Goal: Transaction & Acquisition: Purchase product/service

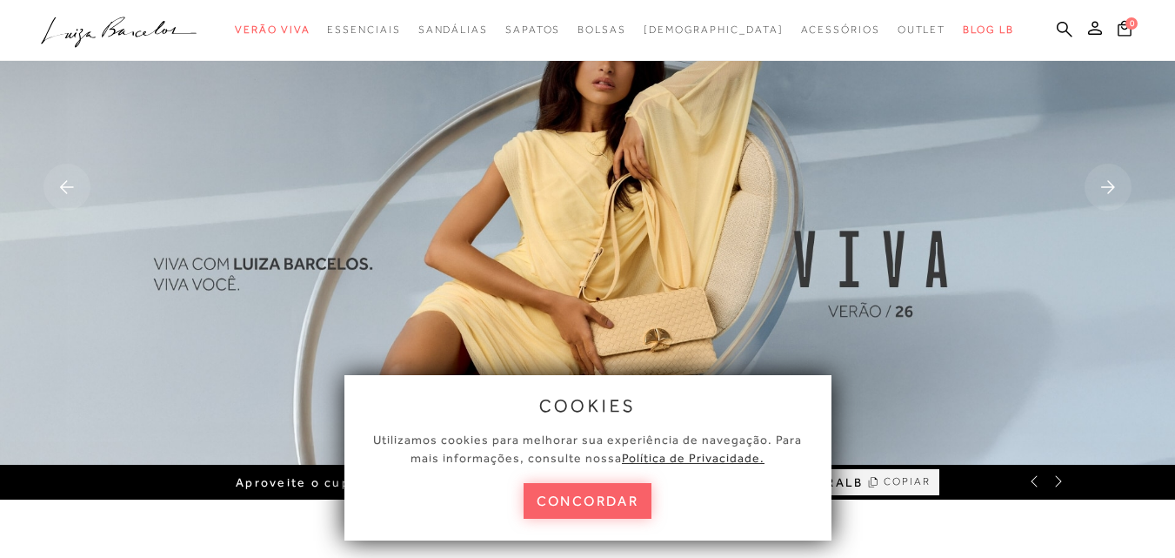
click at [590, 506] on button "concordar" at bounding box center [588, 501] width 129 height 36
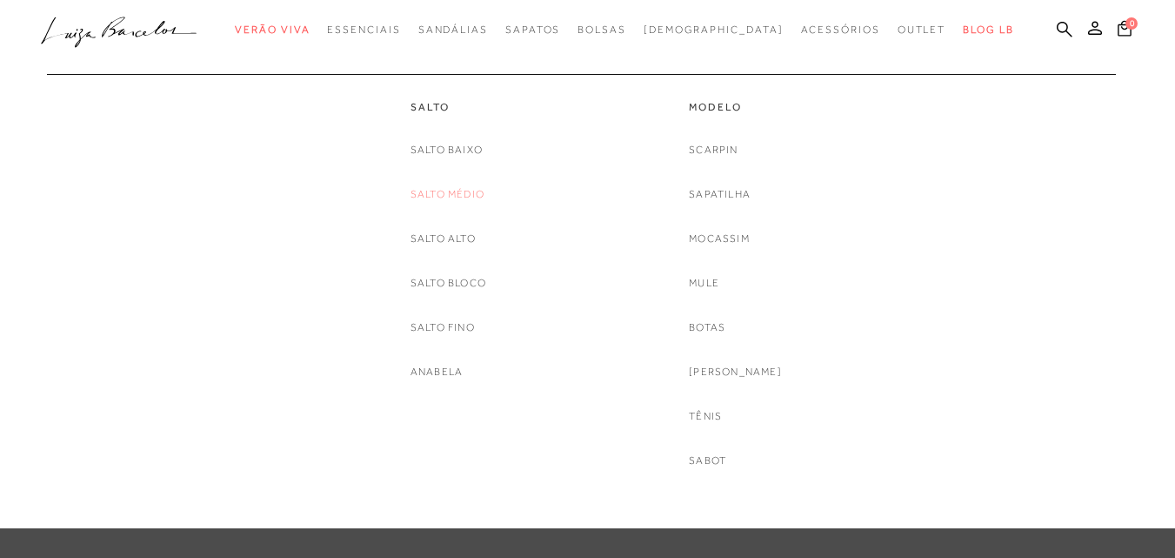
click at [453, 191] on link "Salto Médio" at bounding box center [448, 194] width 74 height 18
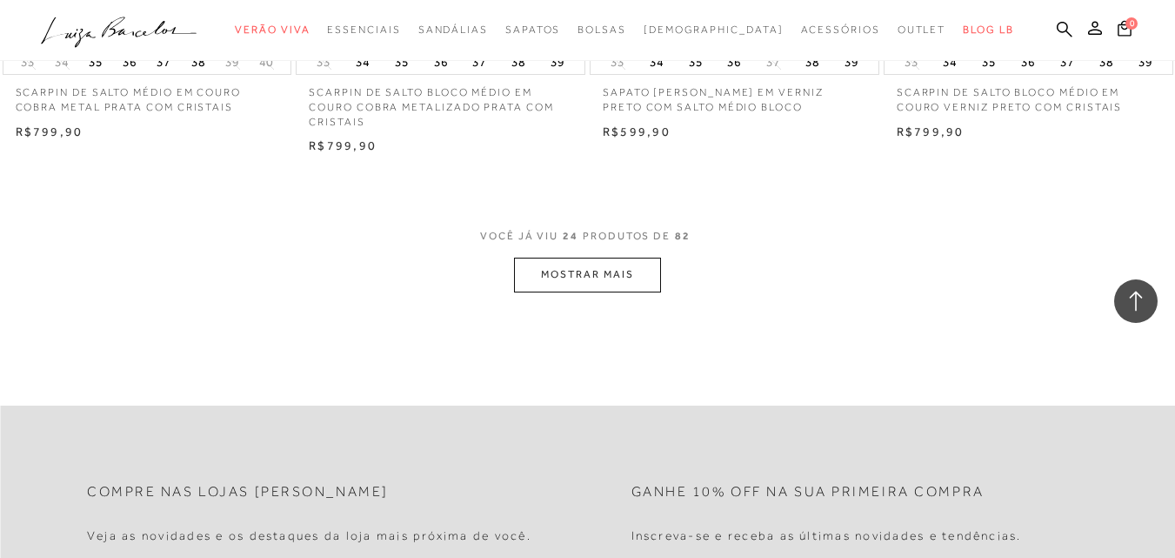
scroll to position [3480, 0]
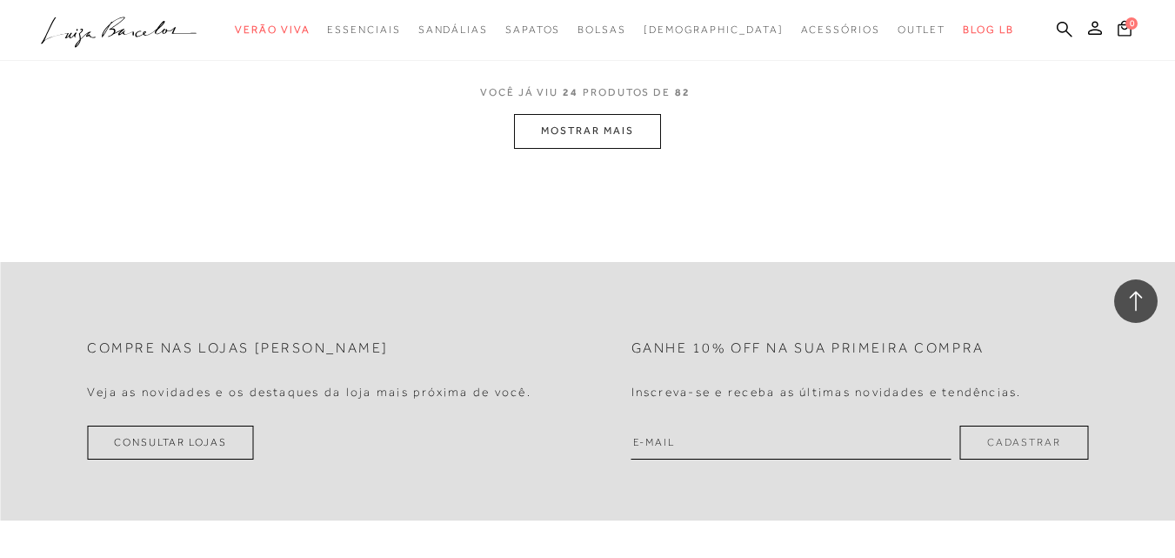
click at [600, 130] on button "MOSTRAR MAIS" at bounding box center [587, 131] width 146 height 34
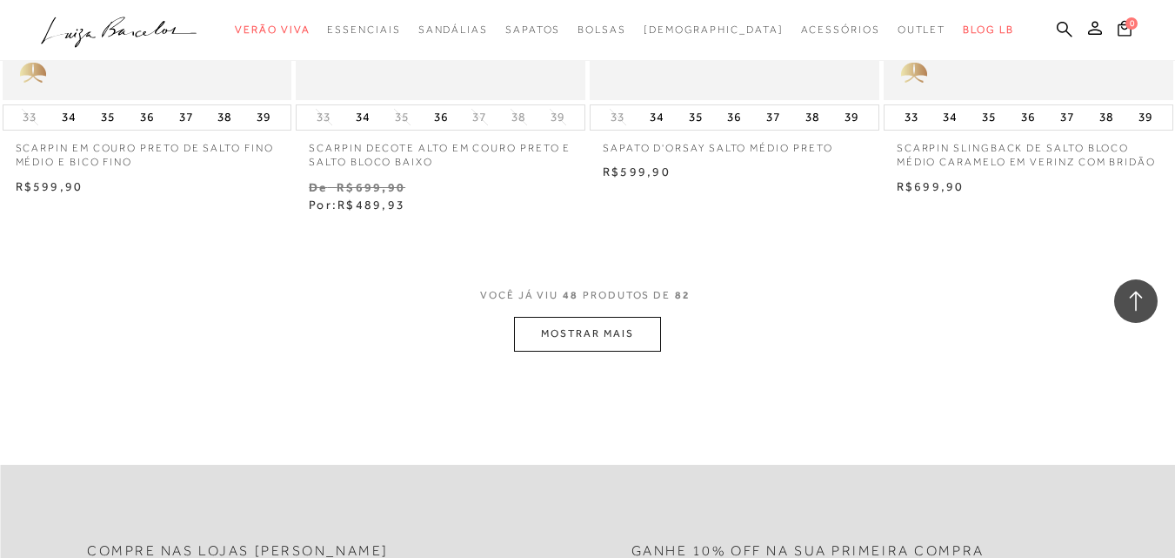
scroll to position [6698, 0]
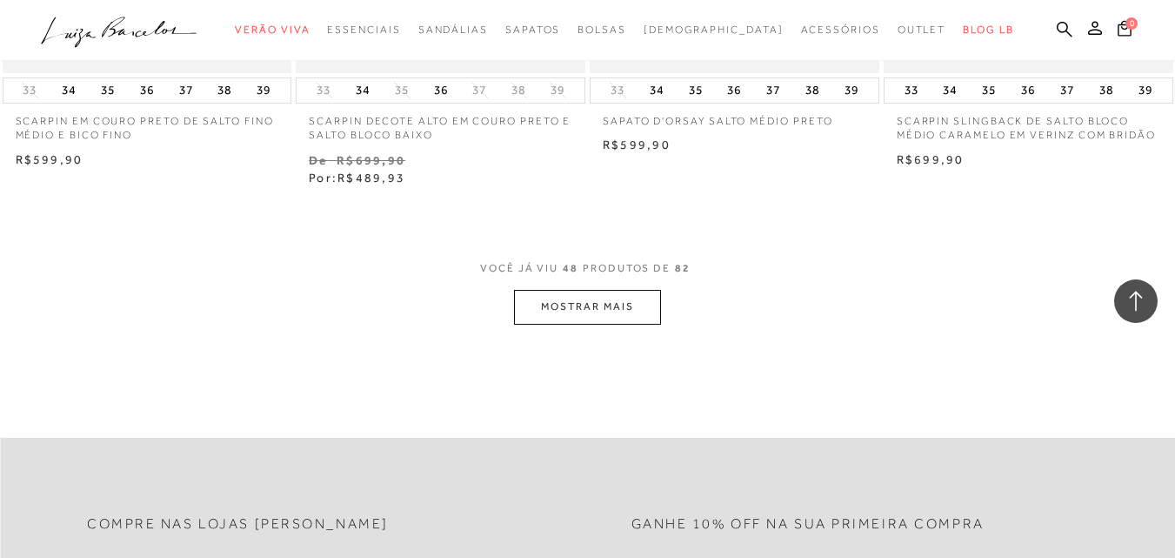
click at [573, 302] on button "MOSTRAR MAIS" at bounding box center [587, 307] width 146 height 34
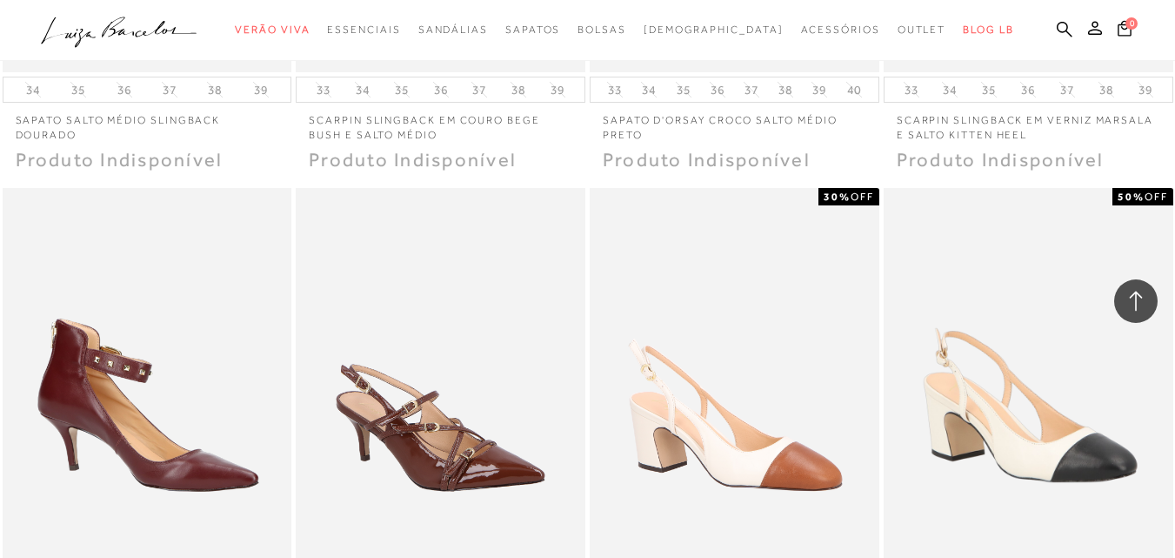
scroll to position [8699, 0]
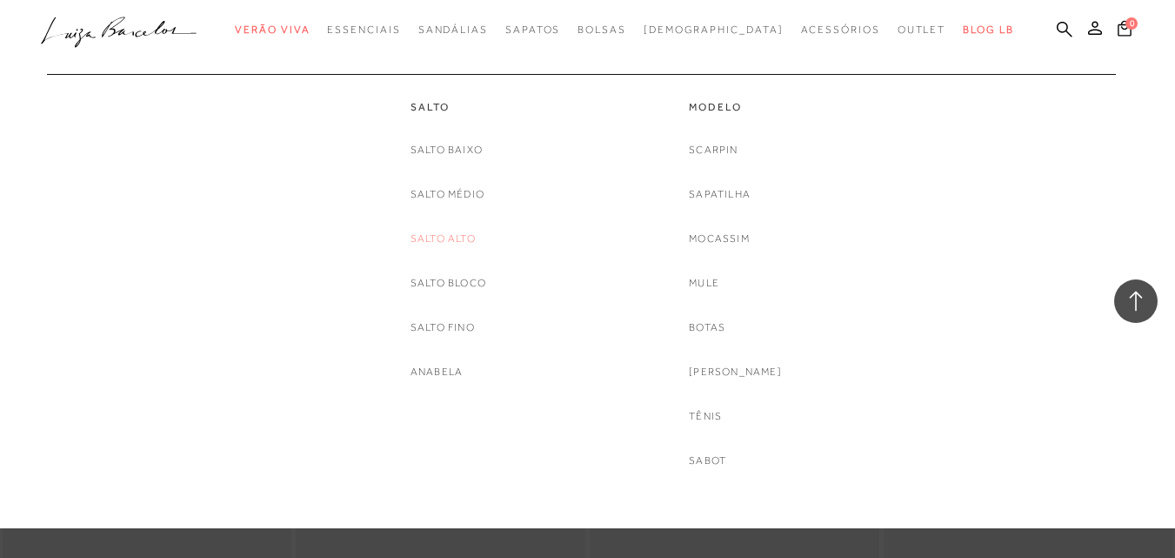
click at [459, 230] on link "Salto Alto" at bounding box center [443, 239] width 65 height 18
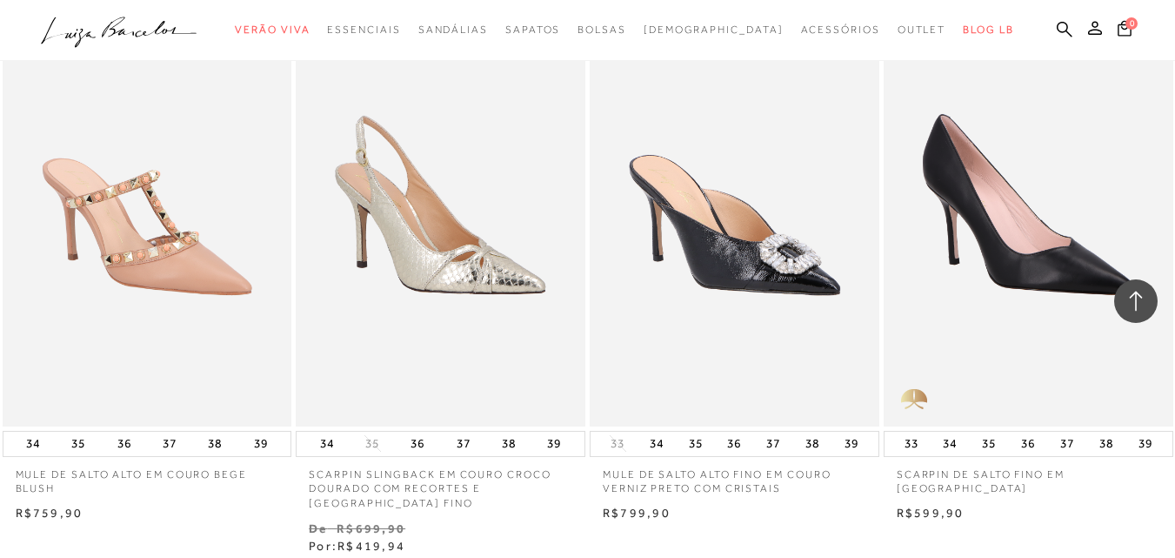
scroll to position [3219, 0]
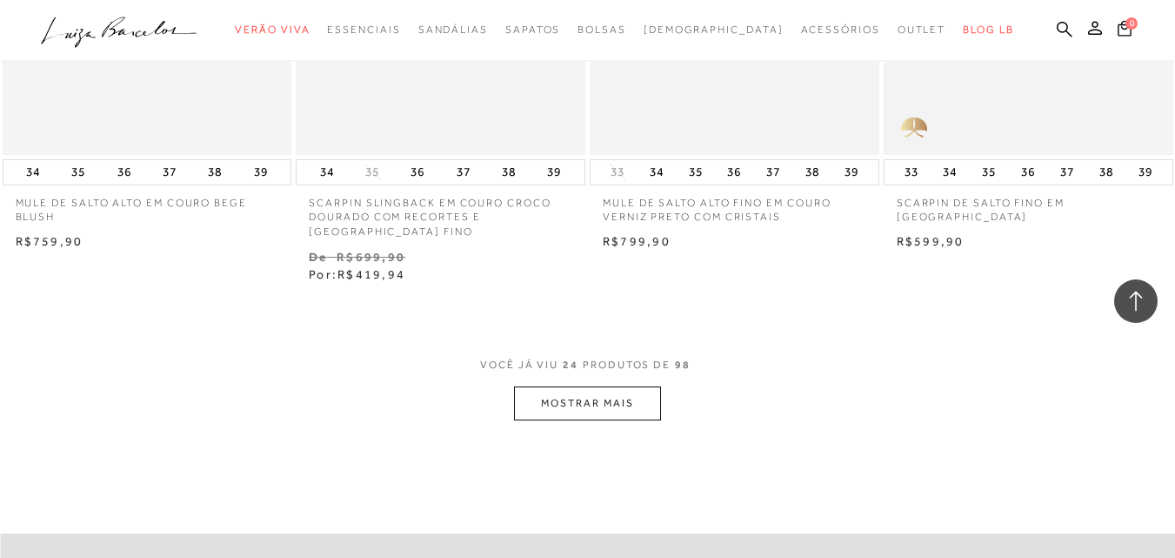
click at [624, 386] on button "MOSTRAR MAIS" at bounding box center [587, 403] width 146 height 34
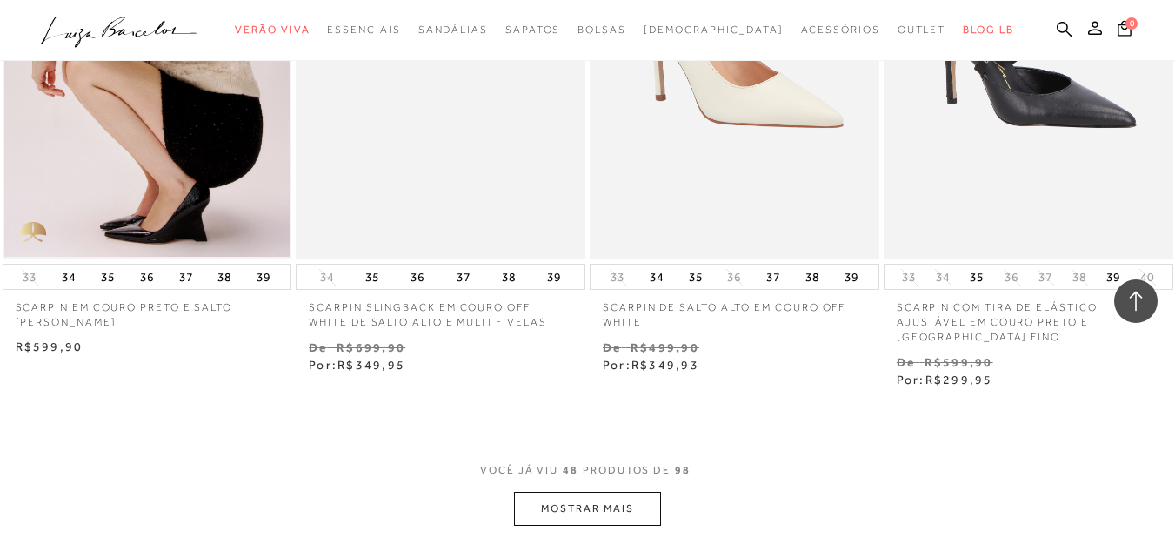
scroll to position [6611, 0]
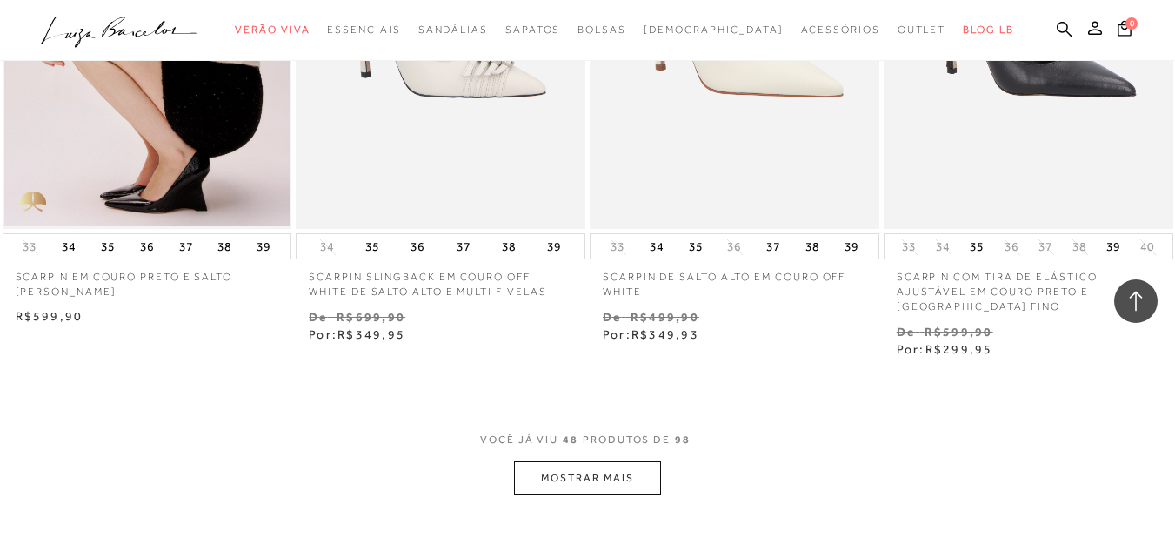
click at [607, 461] on button "MOSTRAR MAIS" at bounding box center [587, 478] width 146 height 34
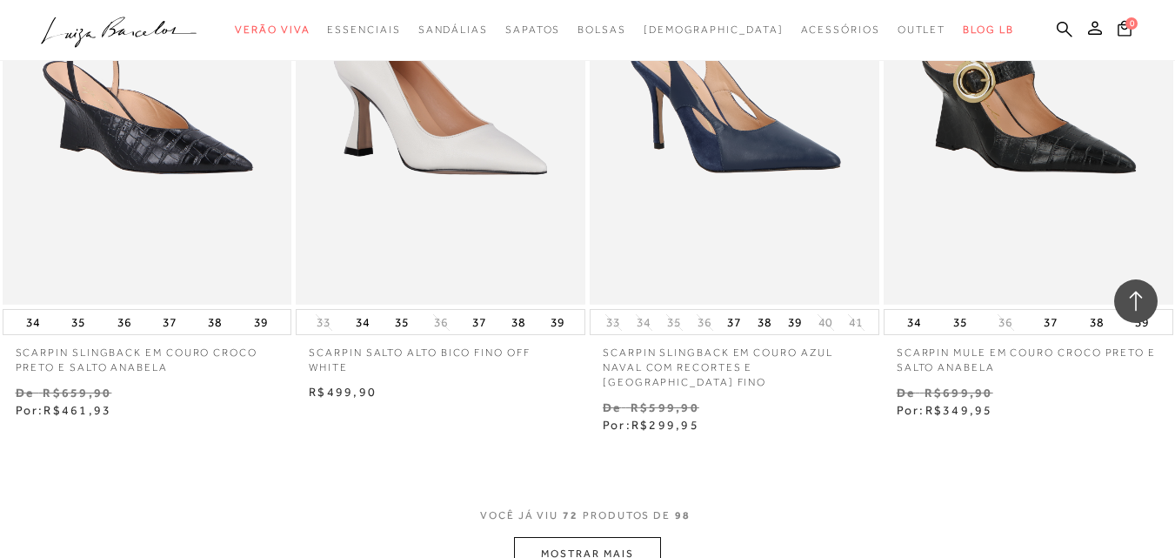
scroll to position [10178, 0]
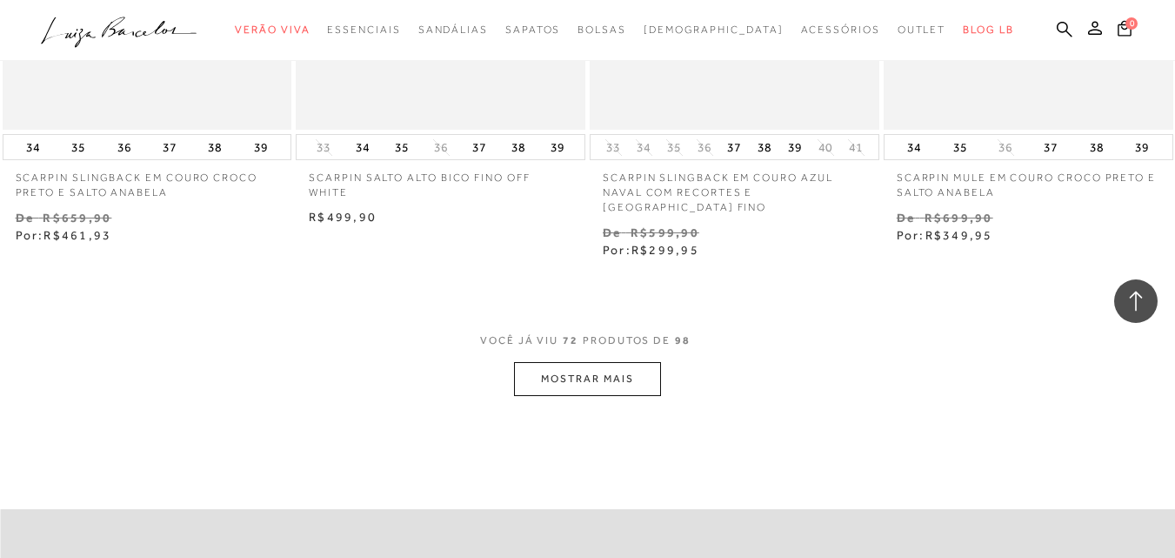
click at [626, 362] on button "MOSTRAR MAIS" at bounding box center [587, 379] width 146 height 34
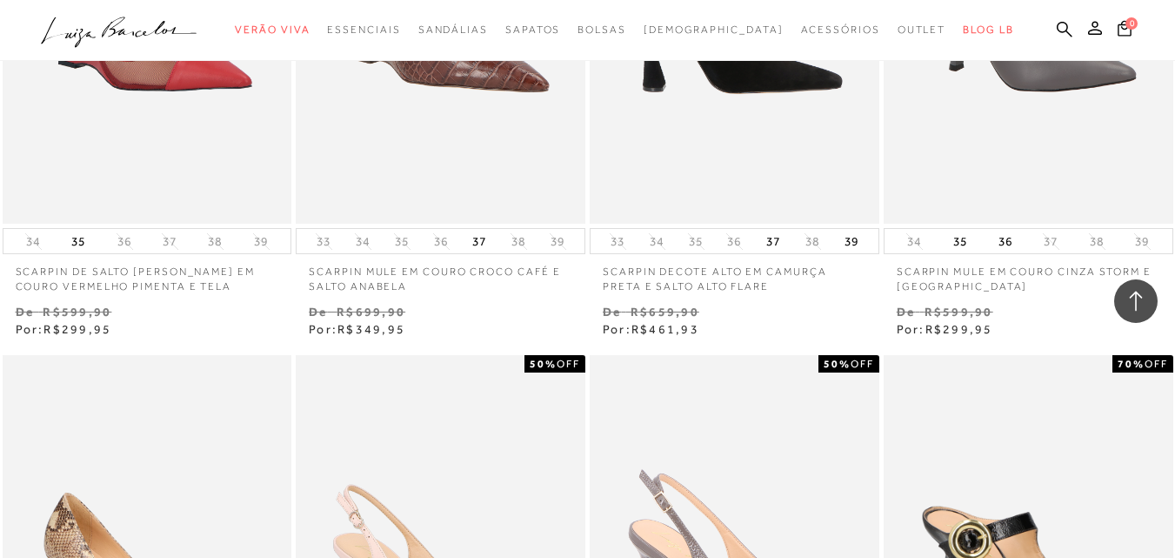
scroll to position [12788, 0]
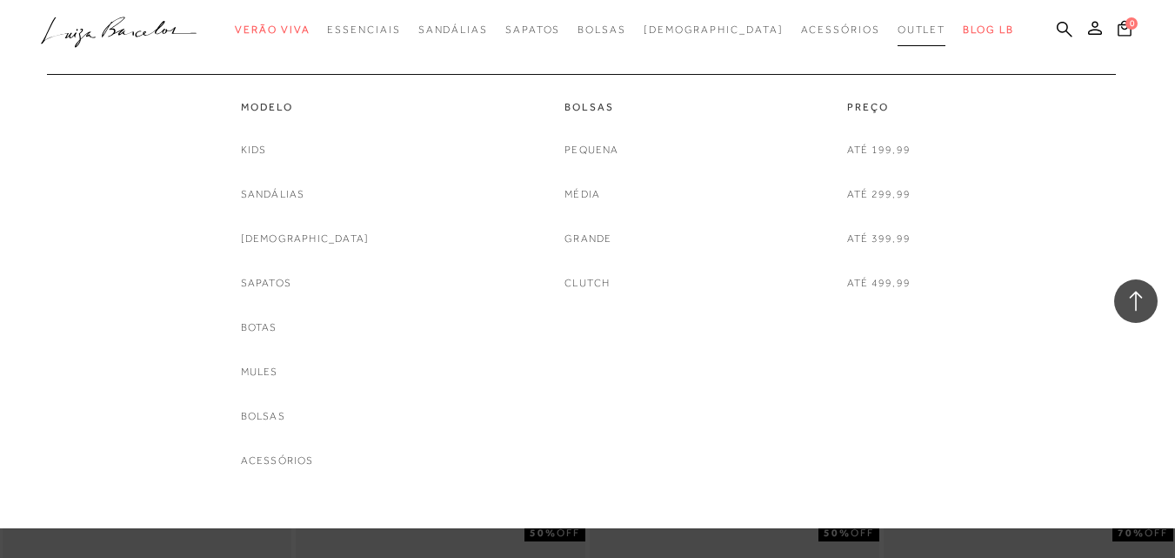
click at [898, 31] on span "Outlet" at bounding box center [922, 29] width 49 height 12
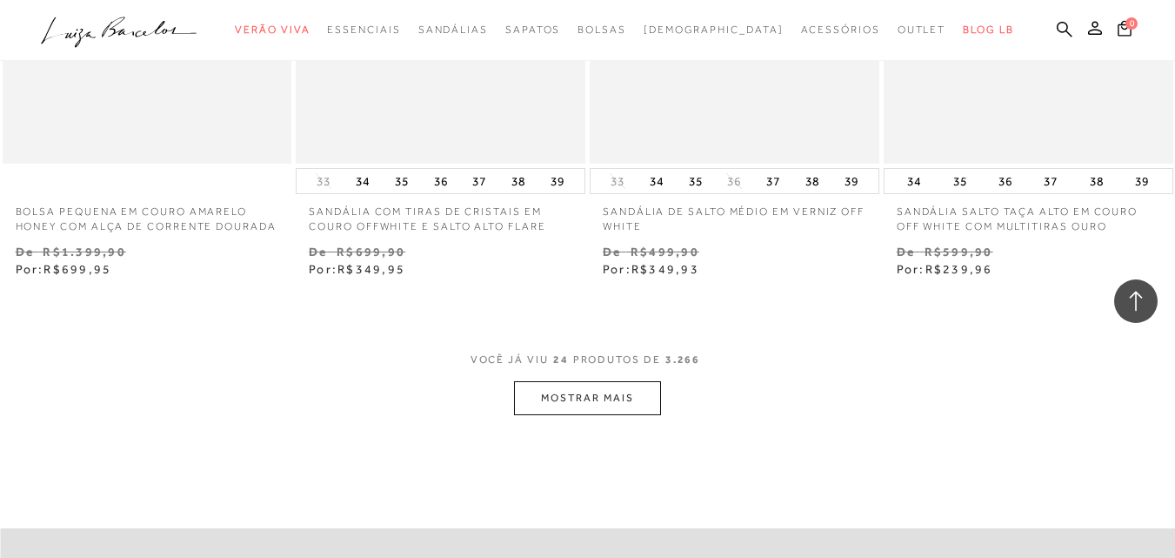
scroll to position [3480, 0]
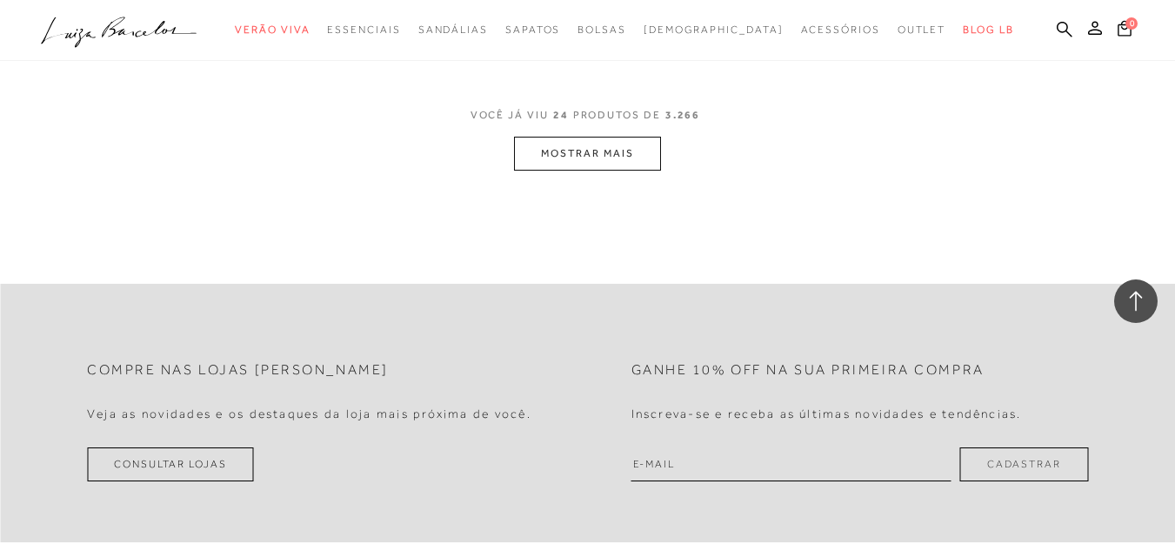
click at [610, 165] on button "MOSTRAR MAIS" at bounding box center [587, 154] width 146 height 34
